Goal: Task Accomplishment & Management: Manage account settings

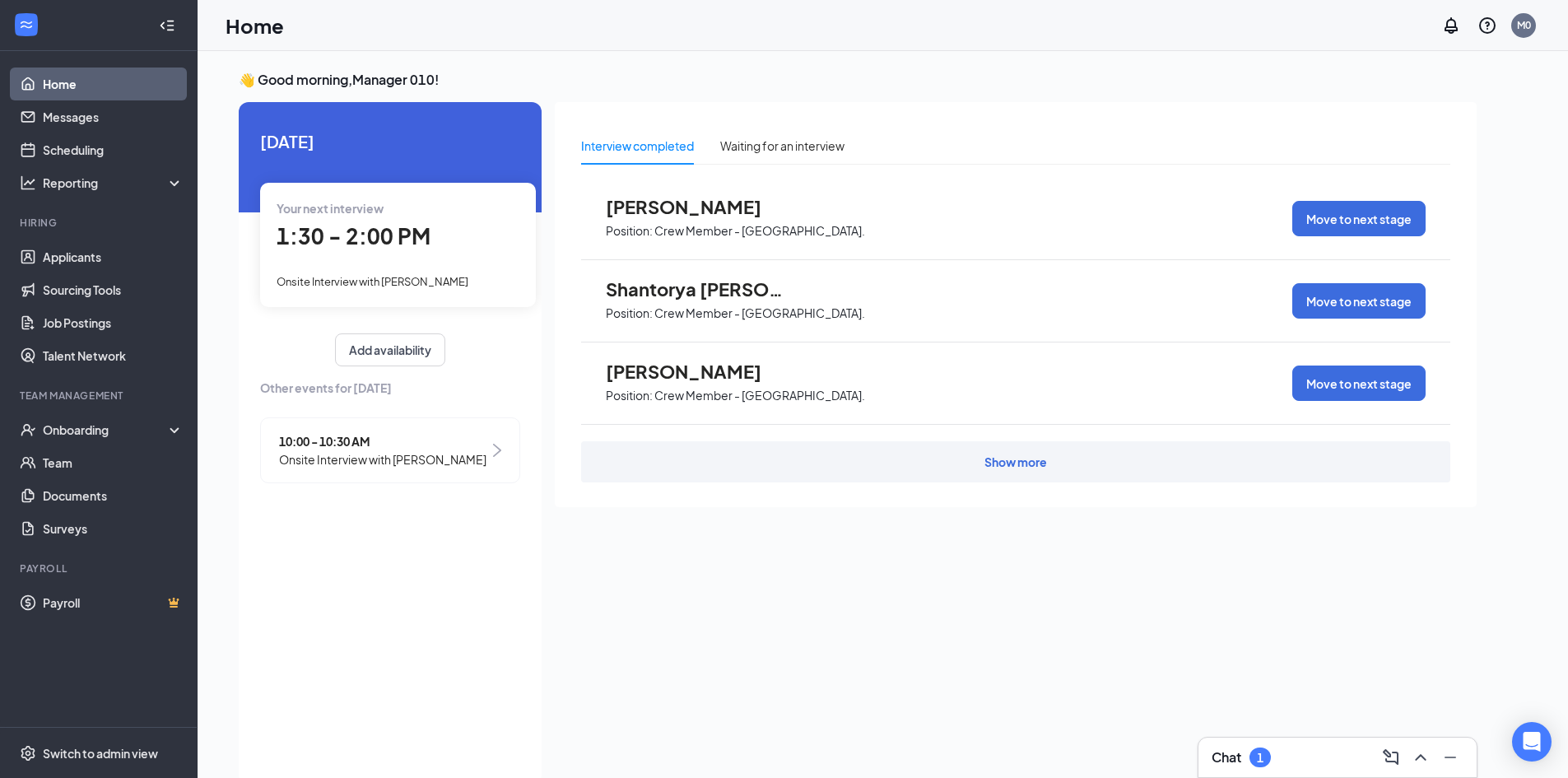
click at [1291, 753] on div "Chat 1" at bounding box center [1337, 757] width 252 height 26
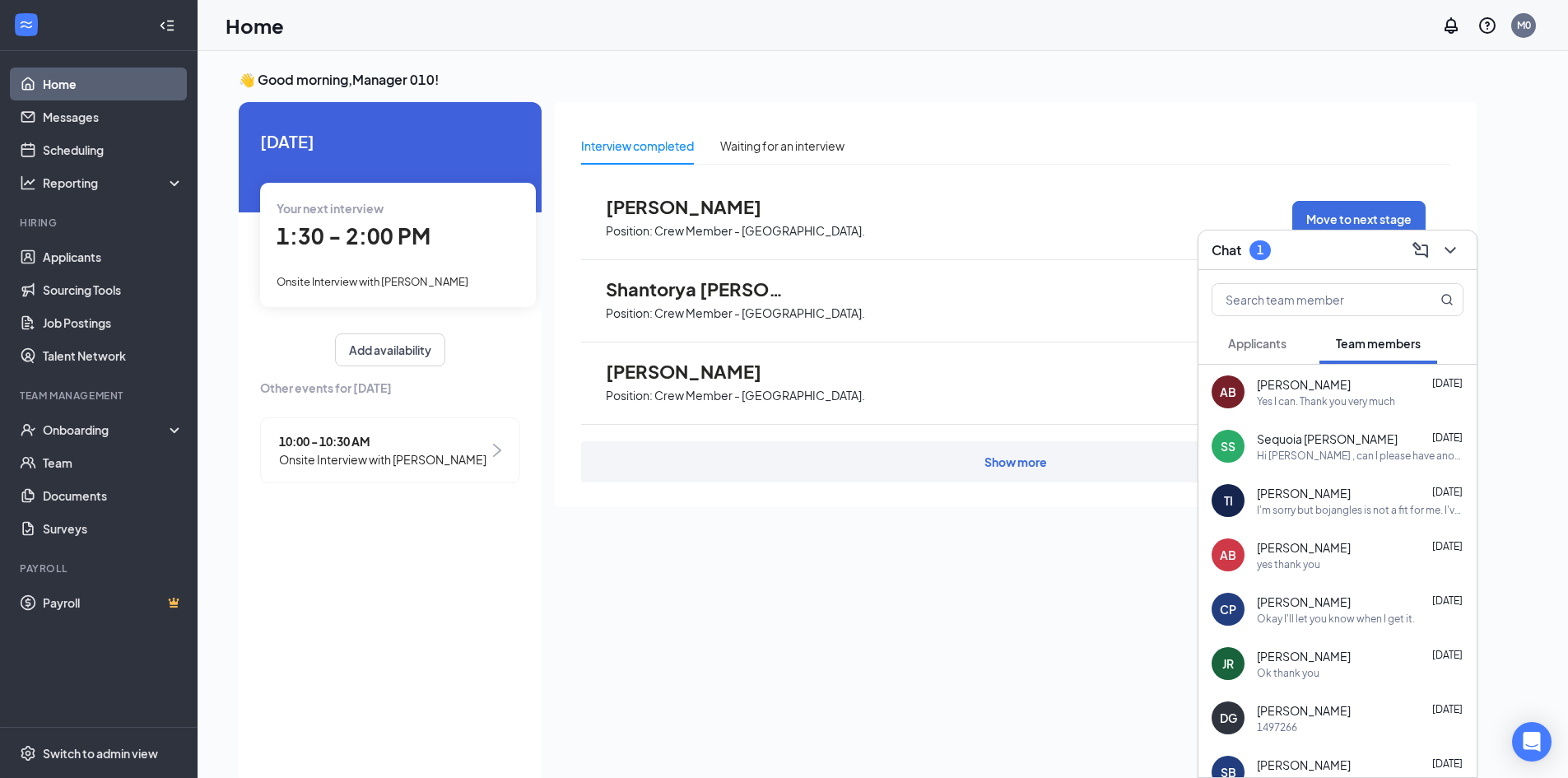
click at [1284, 336] on span "Applicants" at bounding box center [1257, 343] width 59 height 14
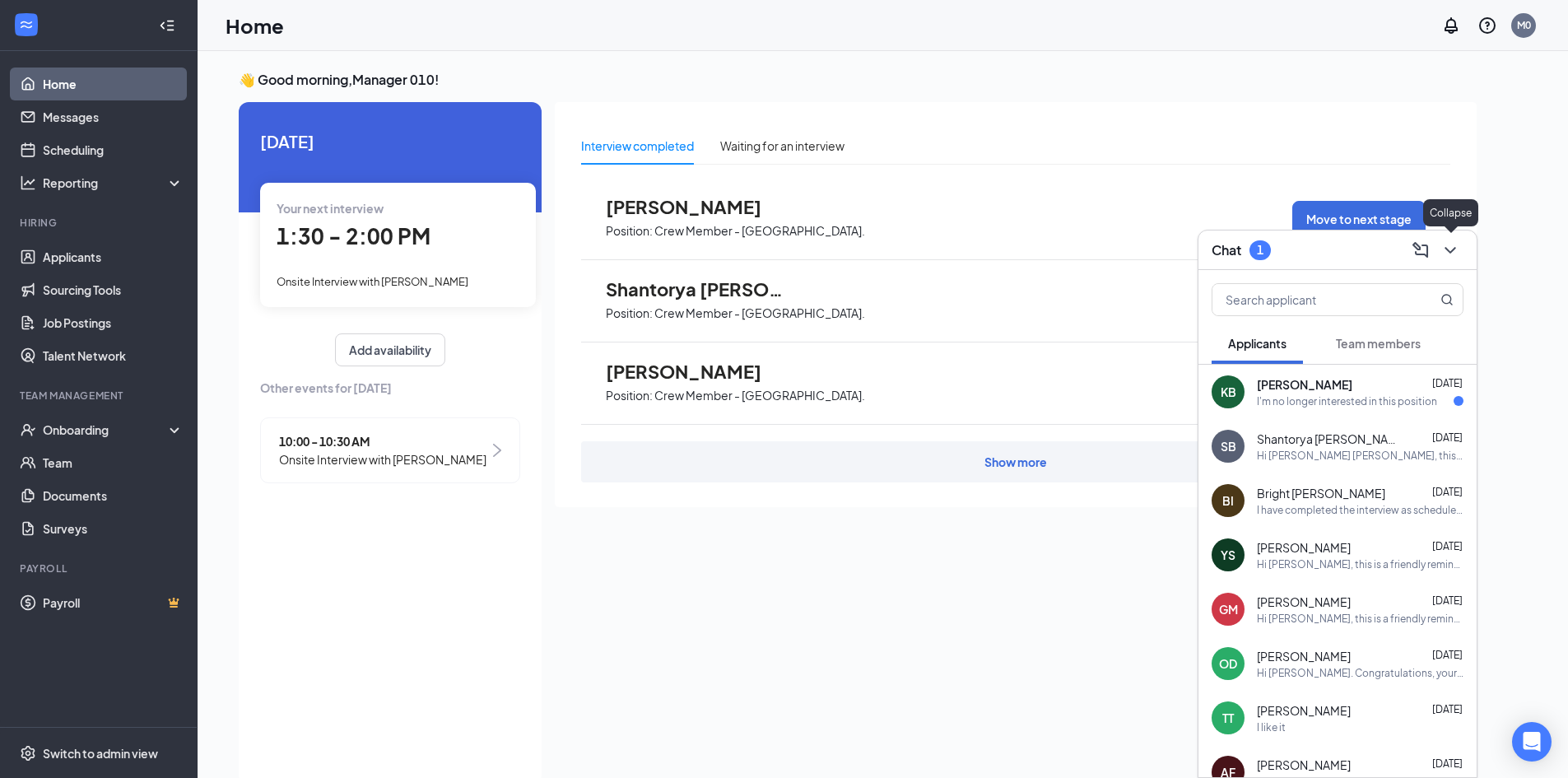
click at [1449, 258] on icon "ChevronDown" at bounding box center [1450, 250] width 20 height 20
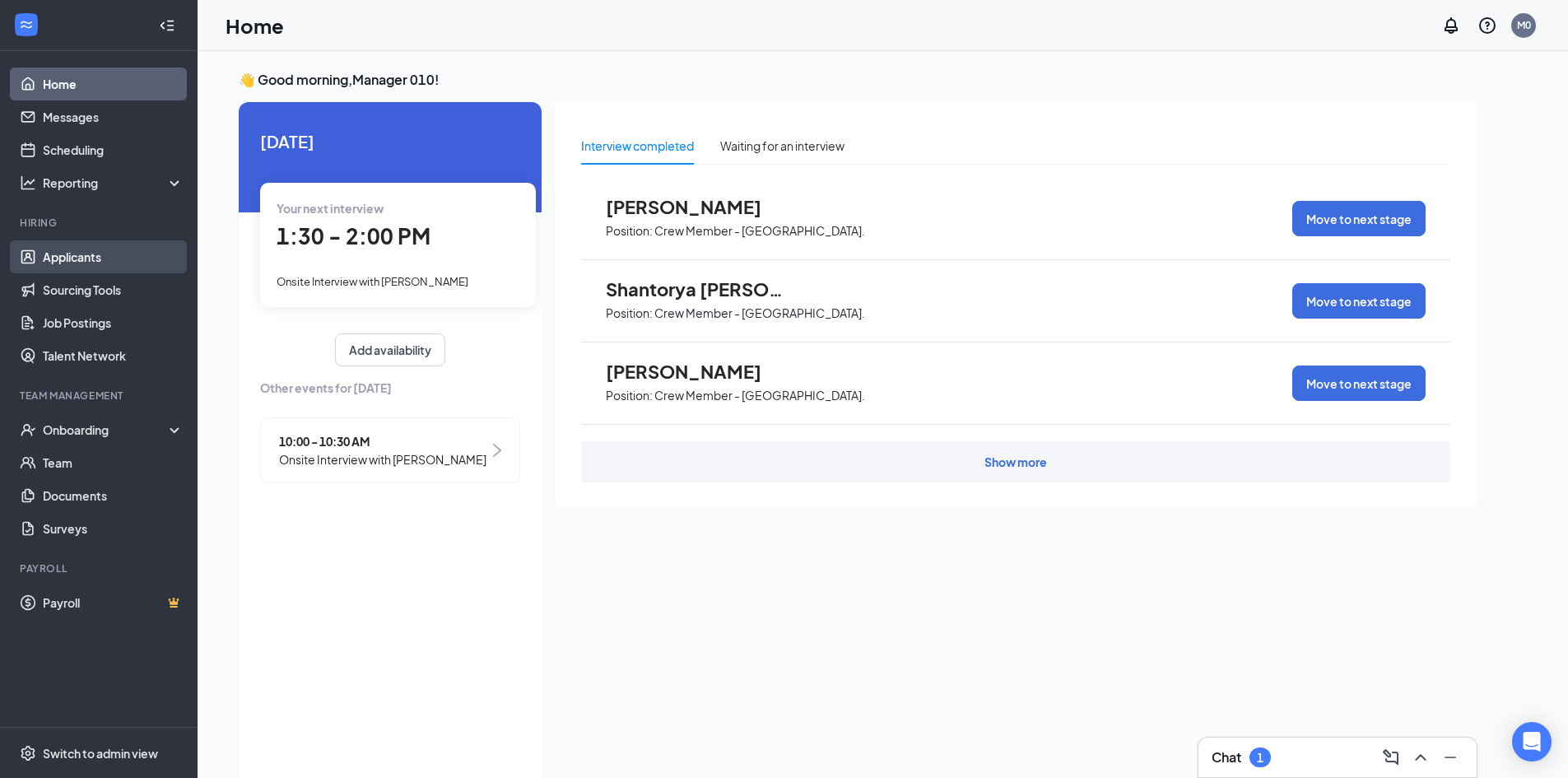
click at [91, 263] on link "Applicants" at bounding box center [112, 256] width 140 height 33
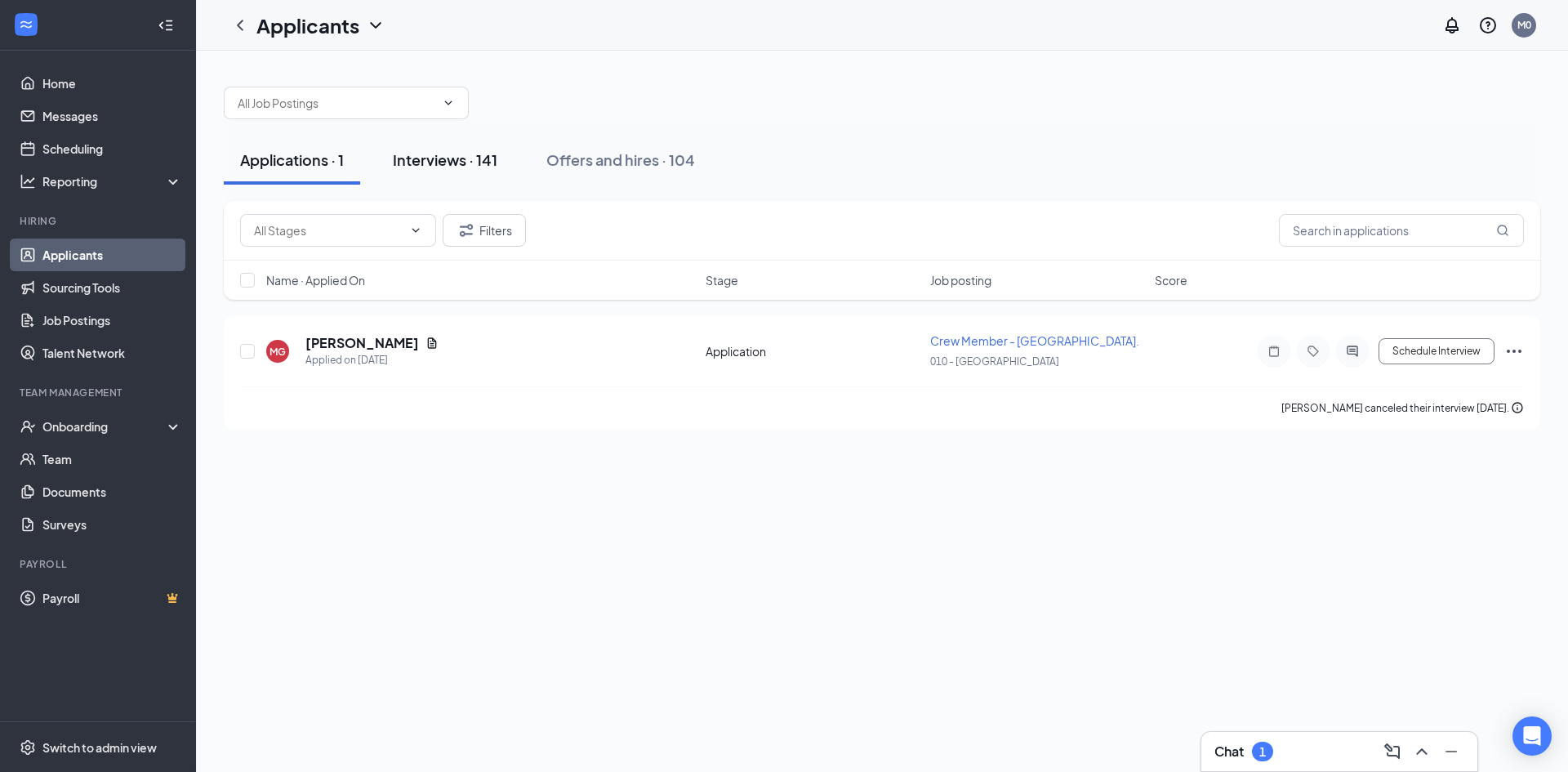
click at [471, 156] on div "Interviews · 141" at bounding box center [445, 159] width 104 height 21
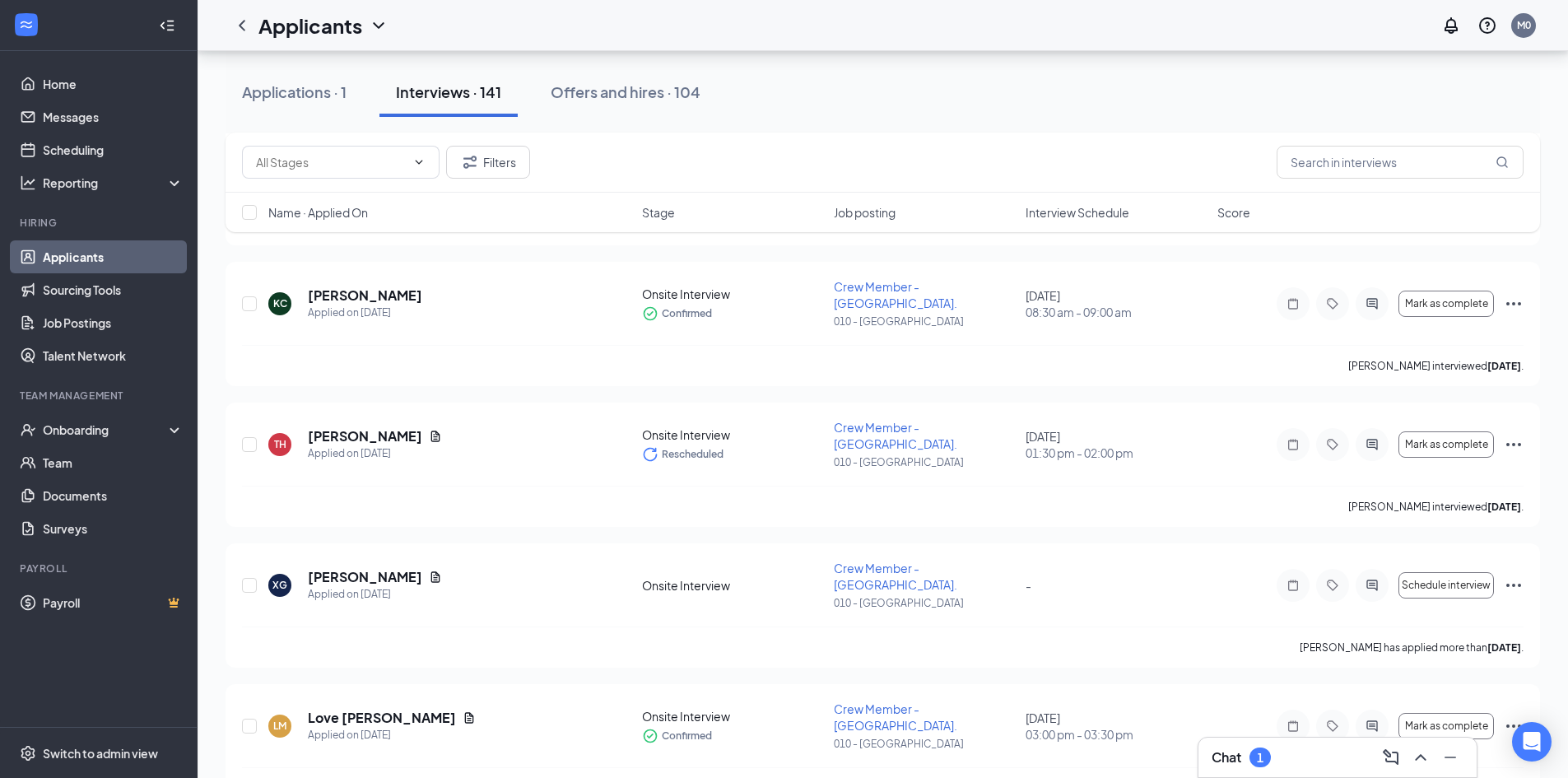
scroll to position [5187, 0]
